Goal: Task Accomplishment & Management: Use online tool/utility

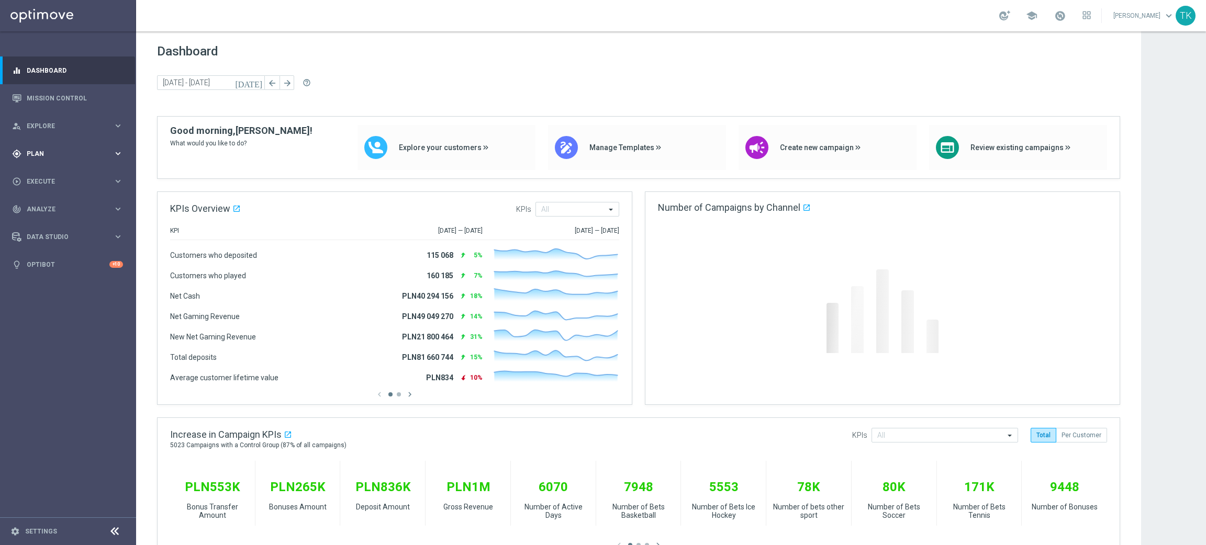
click at [28, 152] on span "Plan" at bounding box center [70, 154] width 86 height 6
click at [45, 205] on span "Templates" at bounding box center [65, 207] width 75 height 6
click at [46, 224] on link "Optimail" at bounding box center [70, 222] width 76 height 8
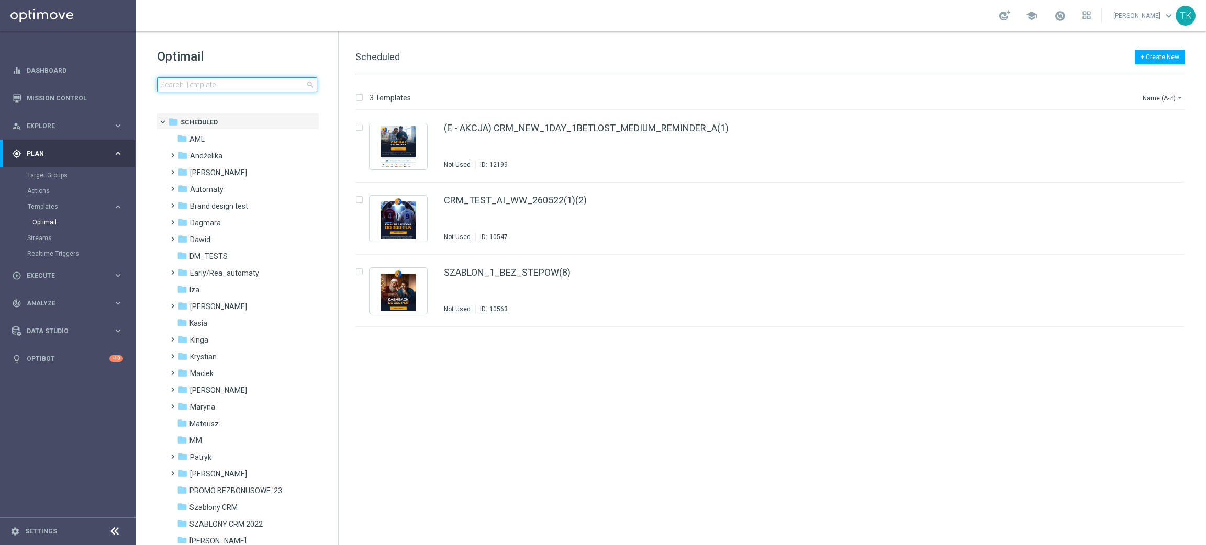
click at [232, 85] on input at bounding box center [237, 84] width 160 height 15
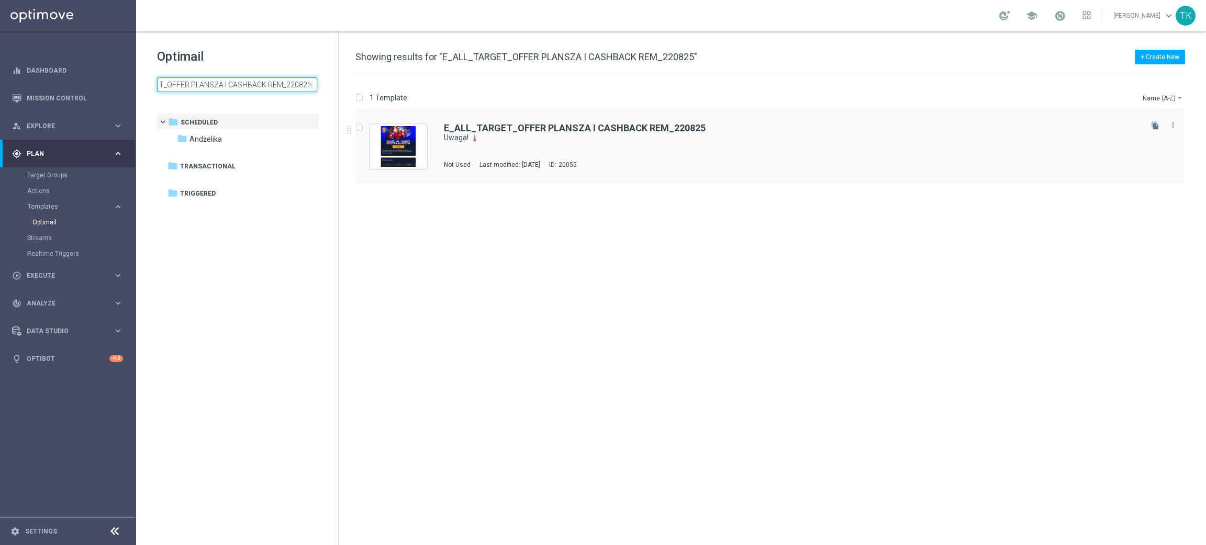
type input "E_ALL_TARGET_OFFER PLANSZA I CASHBACK REM_220825"
click at [604, 149] on div "E_ALL_TARGET_OFFER PLANSZA I CASHBACK REM_220825 Uwaga! 🌡️ Not Used Last modifi…" at bounding box center [792, 146] width 696 height 46
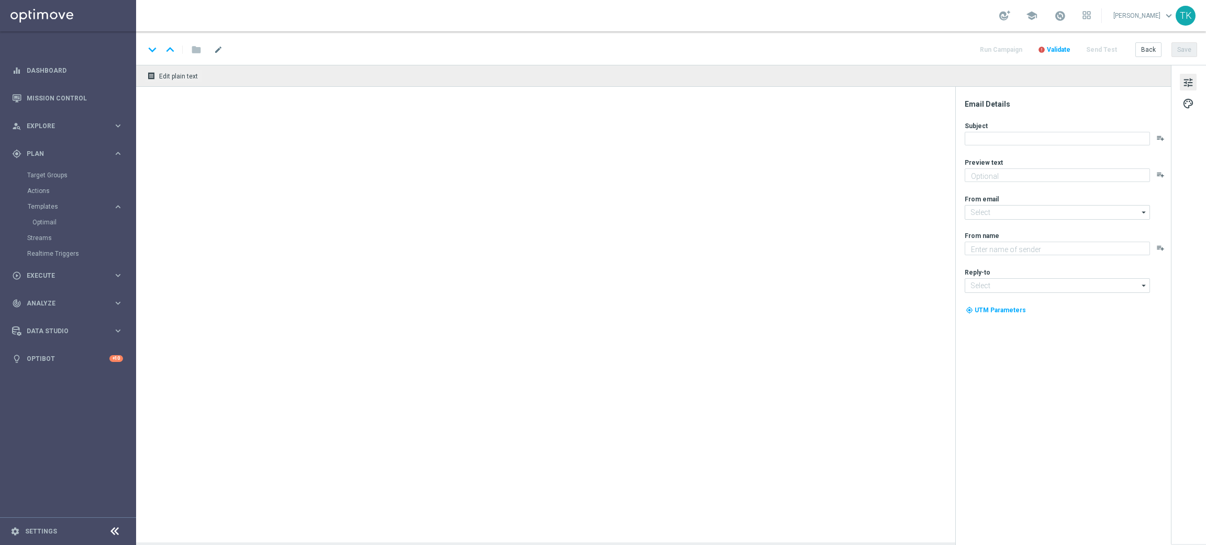
type textarea "Te mecze zapewnią emocje na wysokim poziomie 🔊"
type input "[EMAIL_ADDRESS][DOMAIN_NAME]"
type textarea "STS"
type input "[EMAIL_ADDRESS][DOMAIN_NAME]"
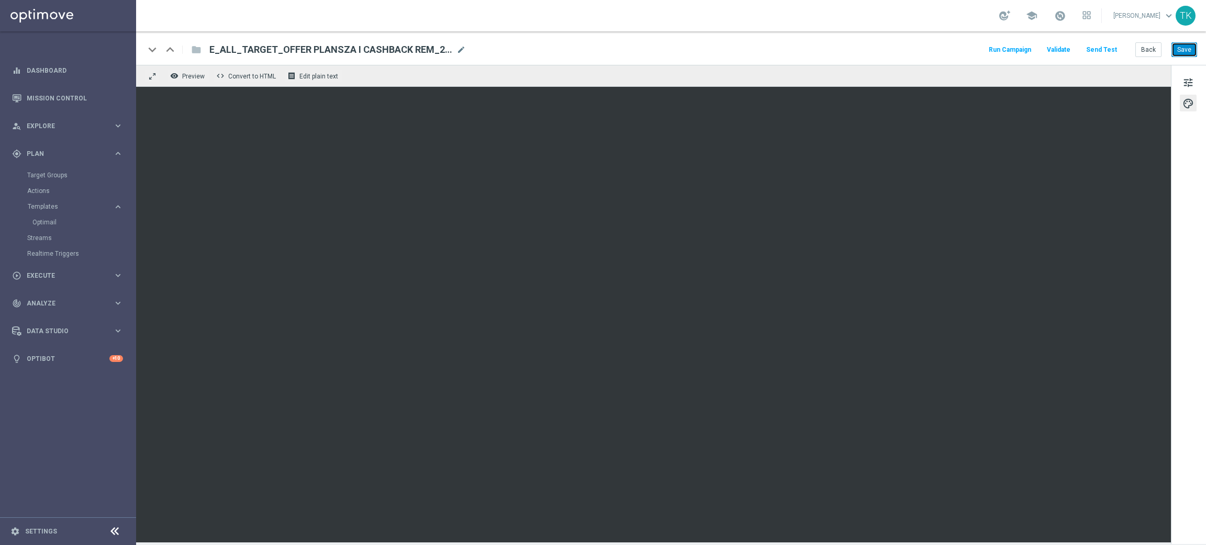
click at [1190, 43] on button "Save" at bounding box center [1184, 49] width 26 height 15
click at [1189, 51] on button "Save" at bounding box center [1184, 49] width 26 height 15
